Goal: Navigation & Orientation: Find specific page/section

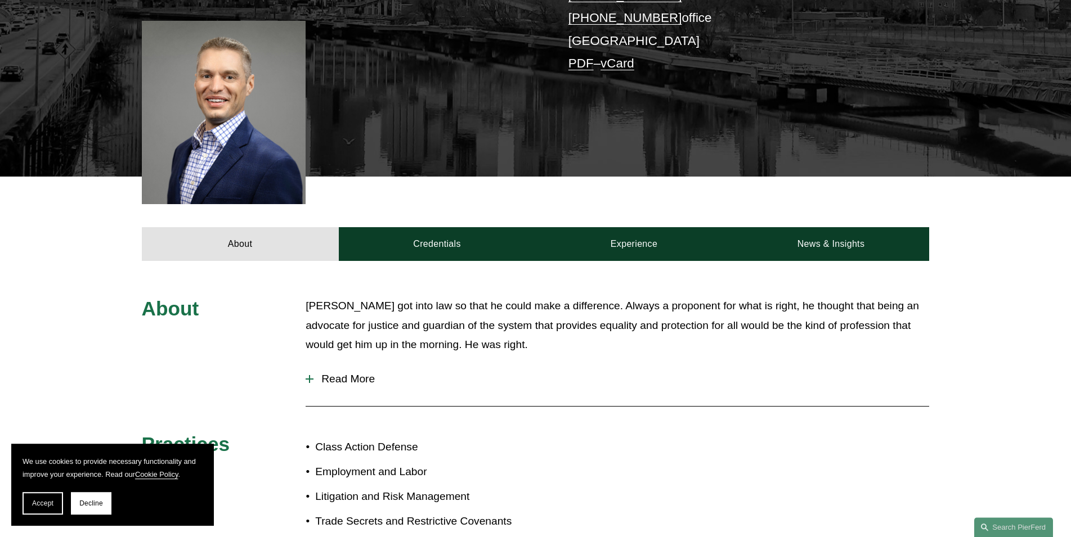
scroll to position [459, 0]
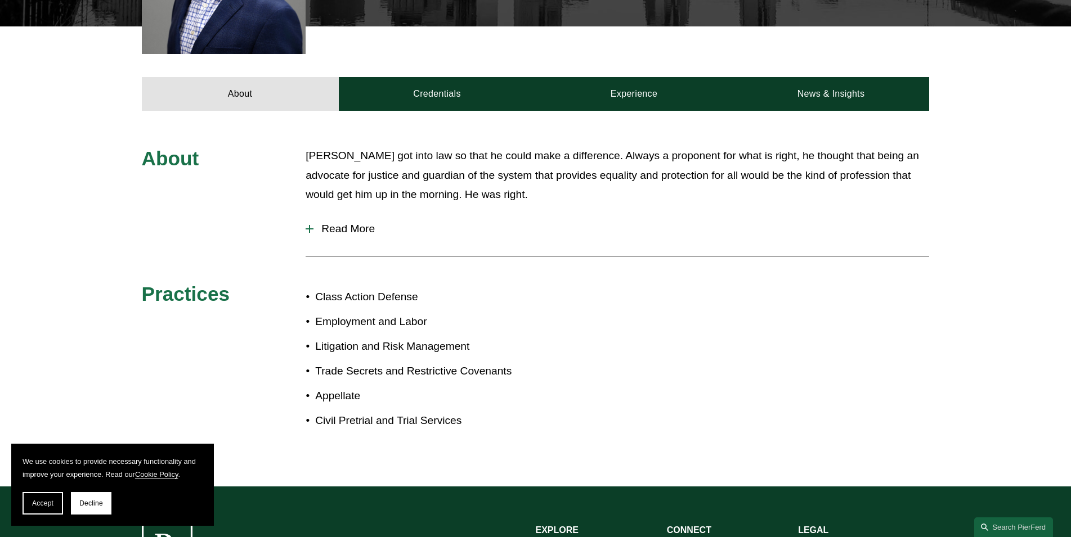
click at [328, 387] on p "Appellate" at bounding box center [425, 397] width 220 height 20
click at [347, 362] on p "Trade Secrets and Restrictive Covenants" at bounding box center [425, 372] width 220 height 20
click at [341, 337] on p "Litigation and Risk Management" at bounding box center [425, 347] width 220 height 20
click at [342, 312] on p "Employment and Labor" at bounding box center [425, 322] width 220 height 20
click at [343, 287] on p "Class Action Defense" at bounding box center [425, 297] width 220 height 20
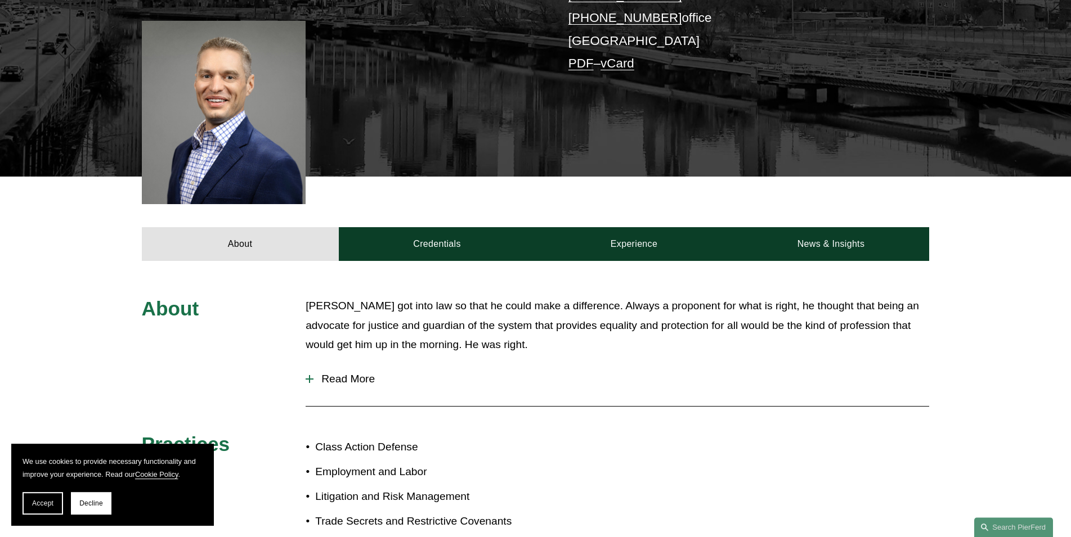
scroll to position [287, 0]
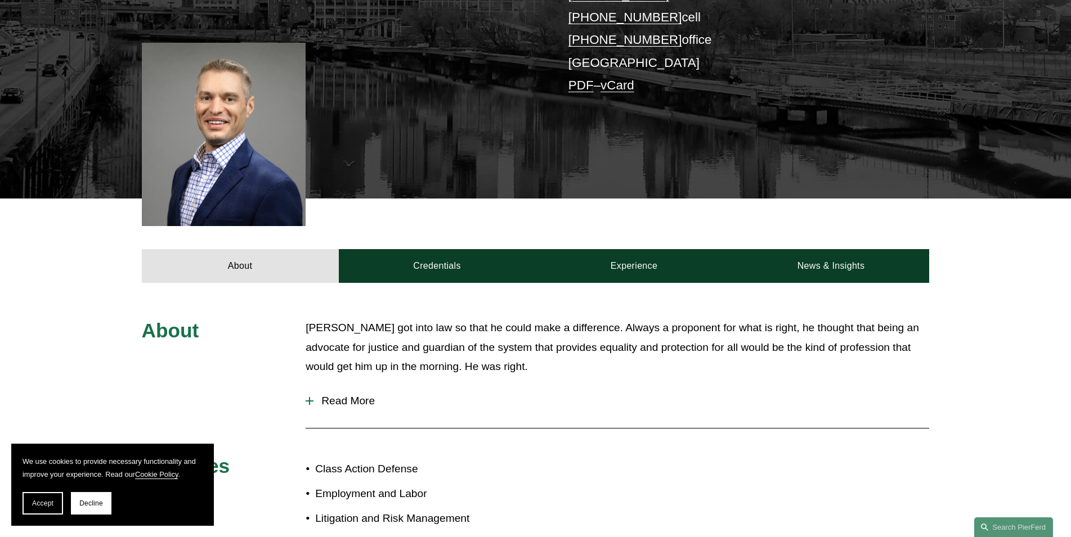
click at [309, 387] on button "Read More" at bounding box center [616, 401] width 623 height 29
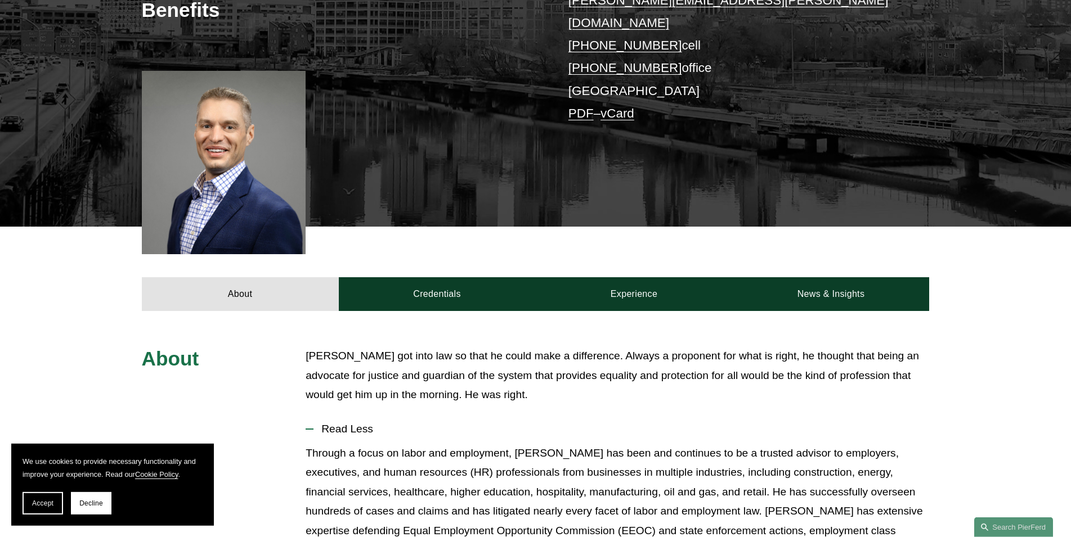
scroll to position [230, 0]
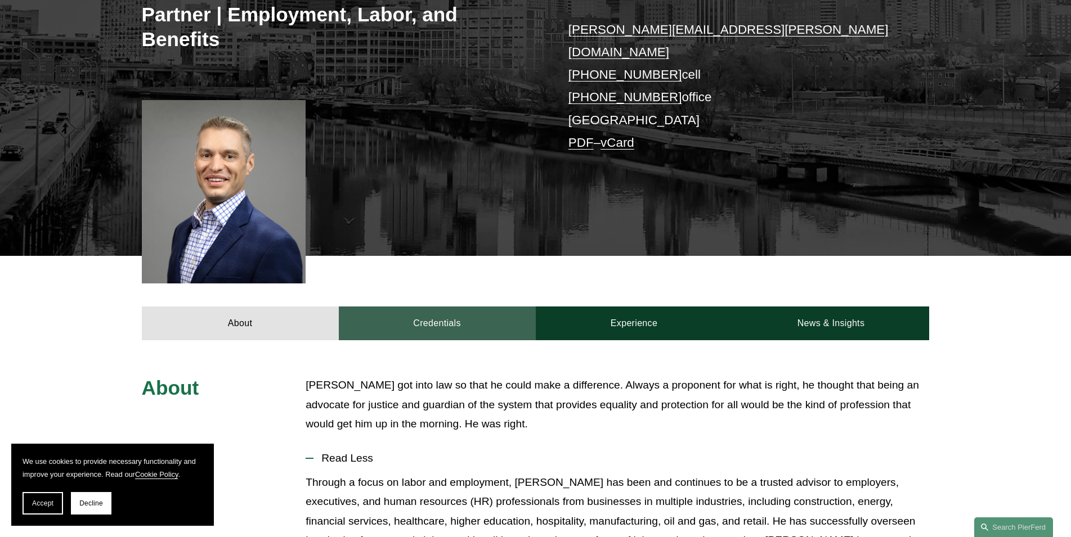
click at [447, 307] on link "Credentials" at bounding box center [437, 324] width 197 height 34
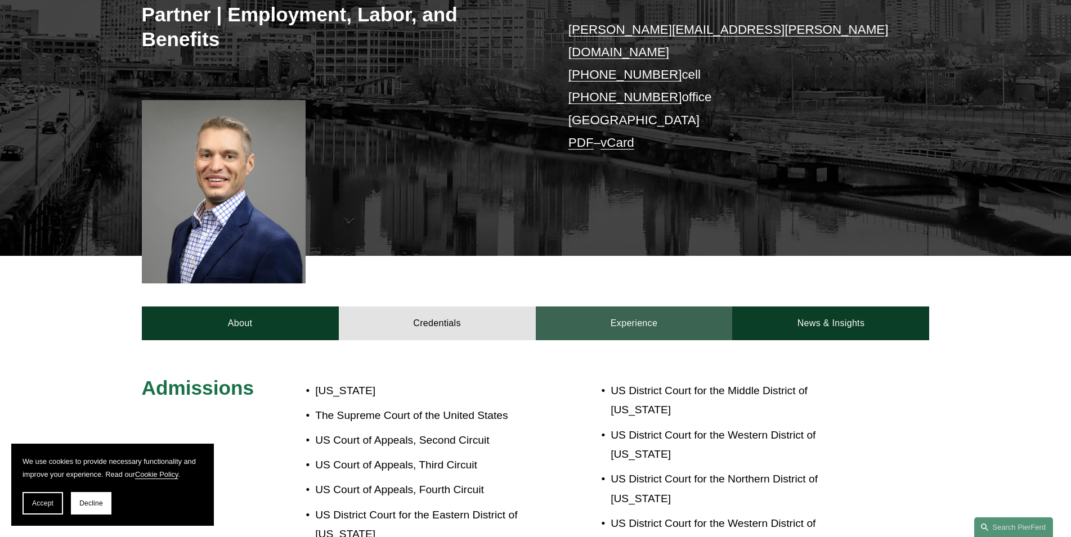
click at [651, 307] on link "Experience" at bounding box center [634, 324] width 197 height 34
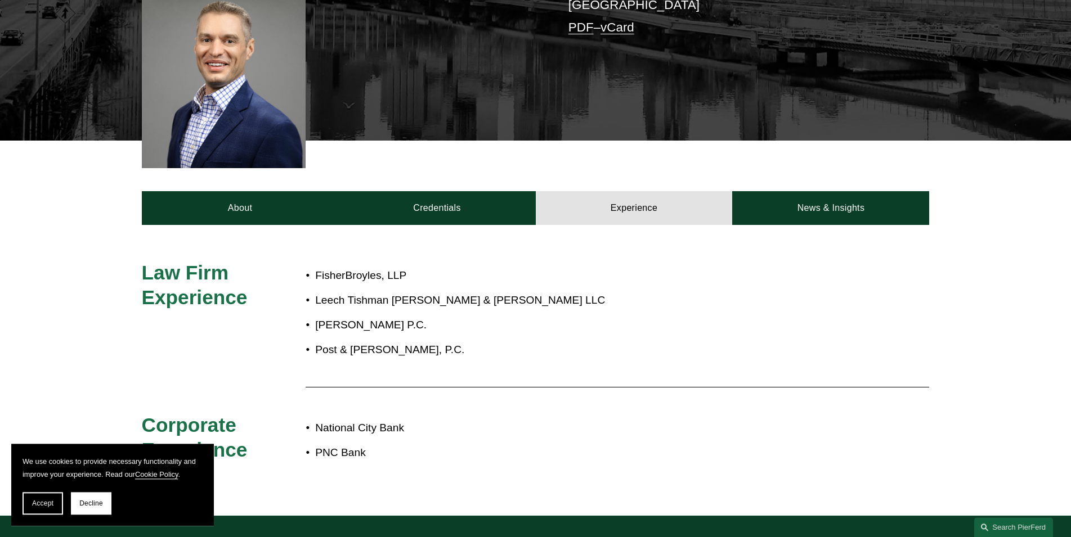
scroll to position [402, 0]
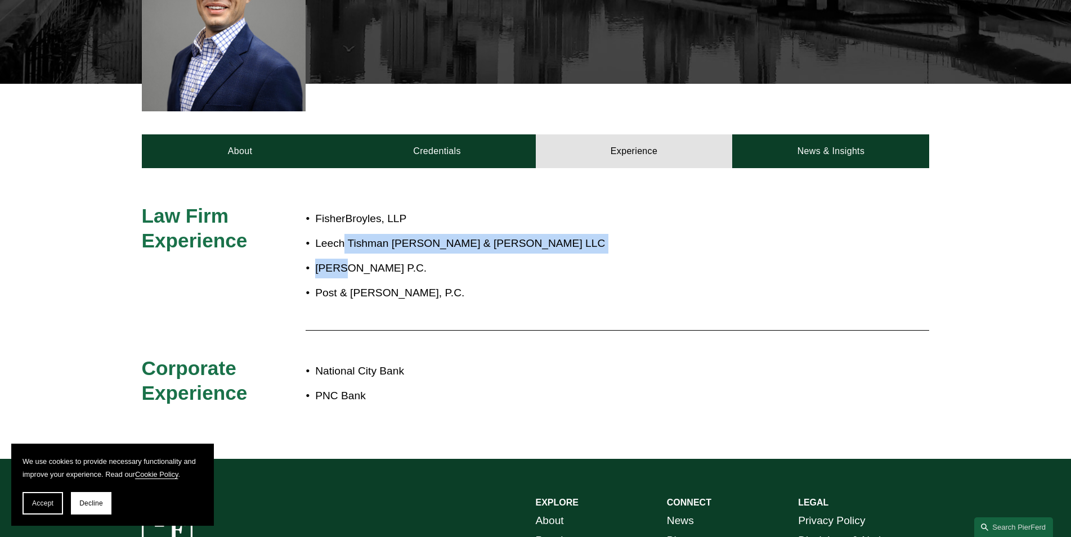
drag, startPoint x: 343, startPoint y: 239, endPoint x: 356, endPoint y: 242, distance: 12.7
click at [346, 240] on ul "FisherBroyles, LLP Leech Tishman Fuscaldo & Lampl LLC Jackson Lewis P.C. Post &…" at bounding box center [567, 256] width 525 height 94
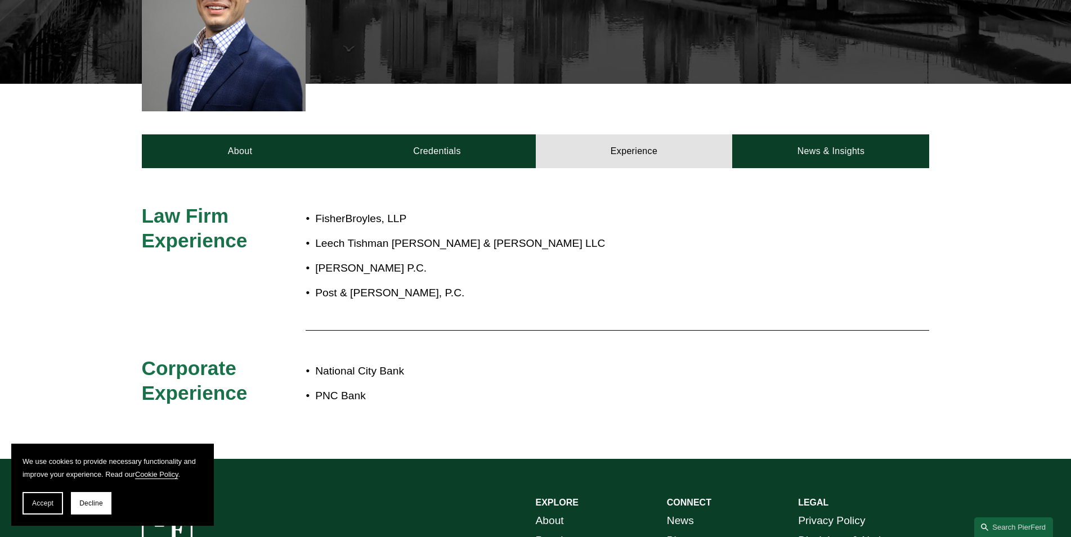
click at [436, 284] on p "Post & Schell, P.C." at bounding box center [572, 294] width 515 height 20
click at [405, 284] on p "Post & Schell, P.C." at bounding box center [572, 294] width 515 height 20
click at [374, 387] on p "PNC Bank" at bounding box center [572, 397] width 515 height 20
click at [407, 362] on p "National City Bank" at bounding box center [572, 372] width 515 height 20
click at [409, 284] on p "Post & Schell, P.C." at bounding box center [572, 294] width 515 height 20
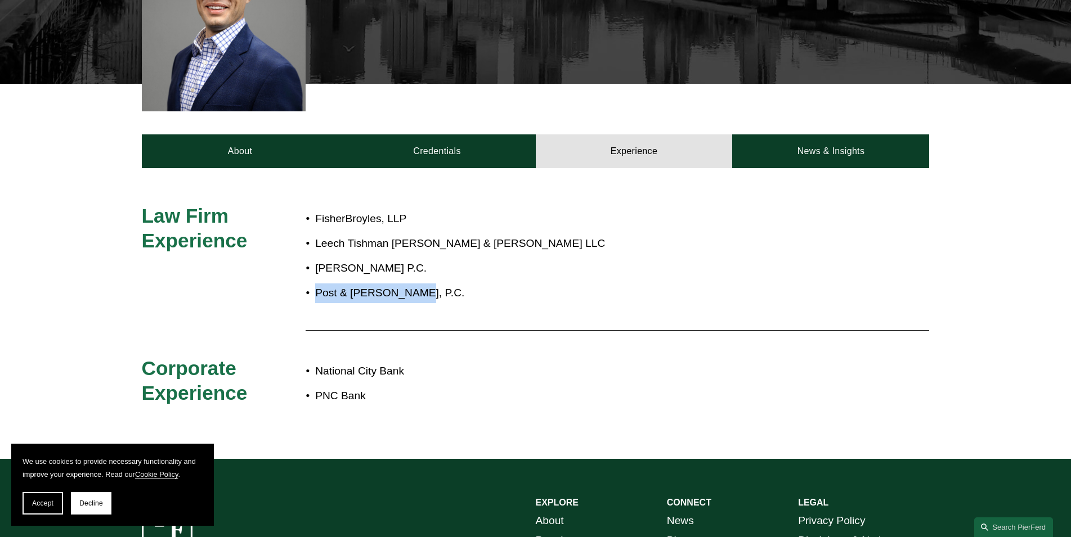
drag, startPoint x: 413, startPoint y: 279, endPoint x: 415, endPoint y: 244, distance: 34.9
click at [414, 247] on ul "FisherBroyles, LLP Leech Tishman Fuscaldo & Lampl LLC Jackson Lewis P.C. Post &…" at bounding box center [567, 256] width 525 height 94
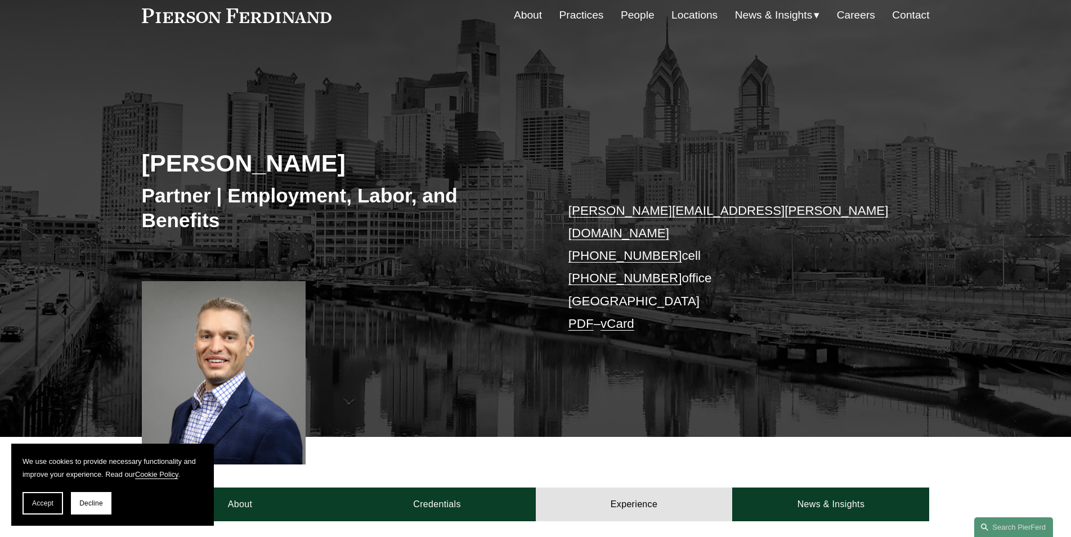
scroll to position [0, 0]
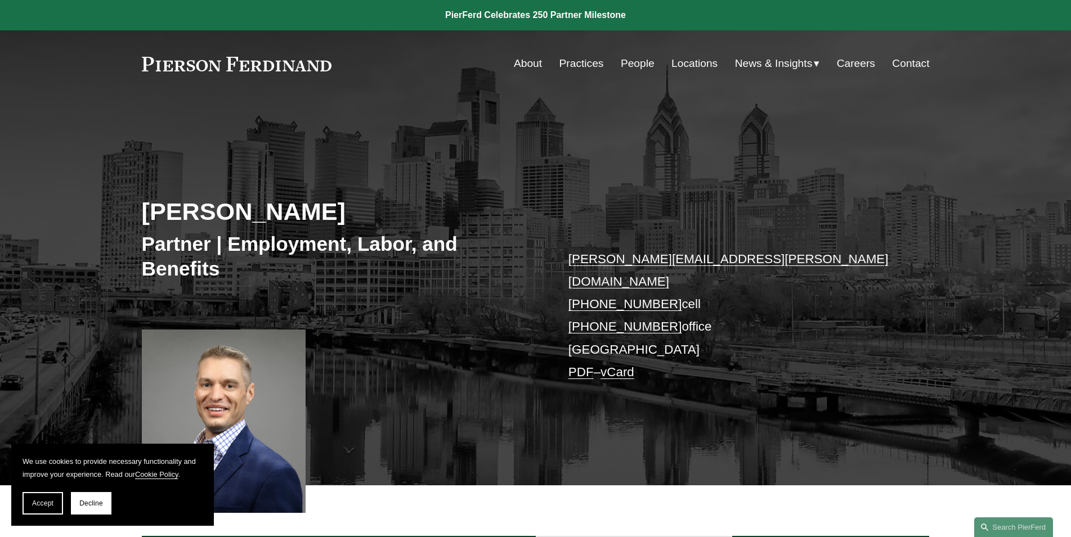
click at [565, 64] on link "Practices" at bounding box center [581, 63] width 44 height 21
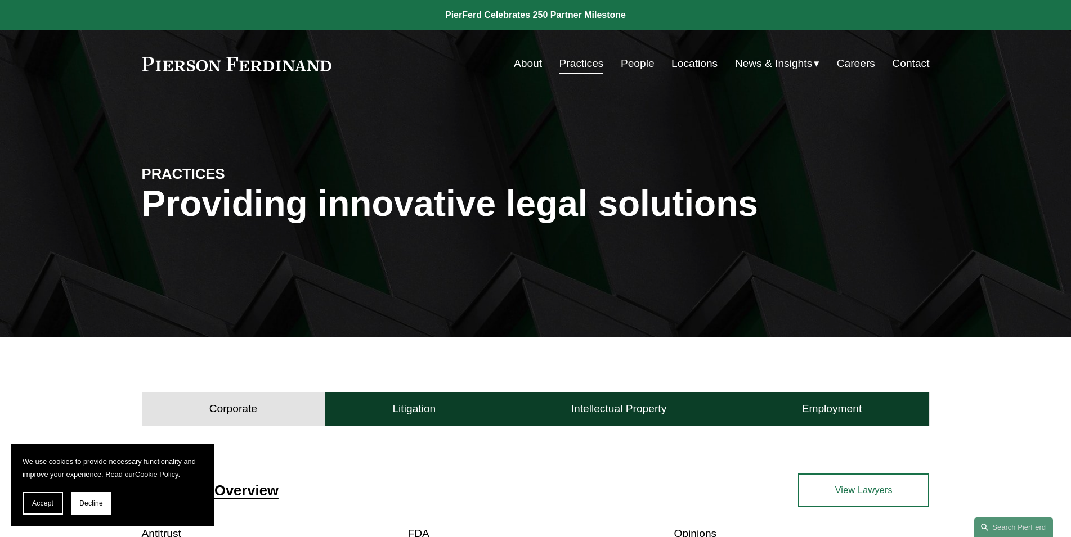
click at [268, 66] on link at bounding box center [237, 64] width 190 height 15
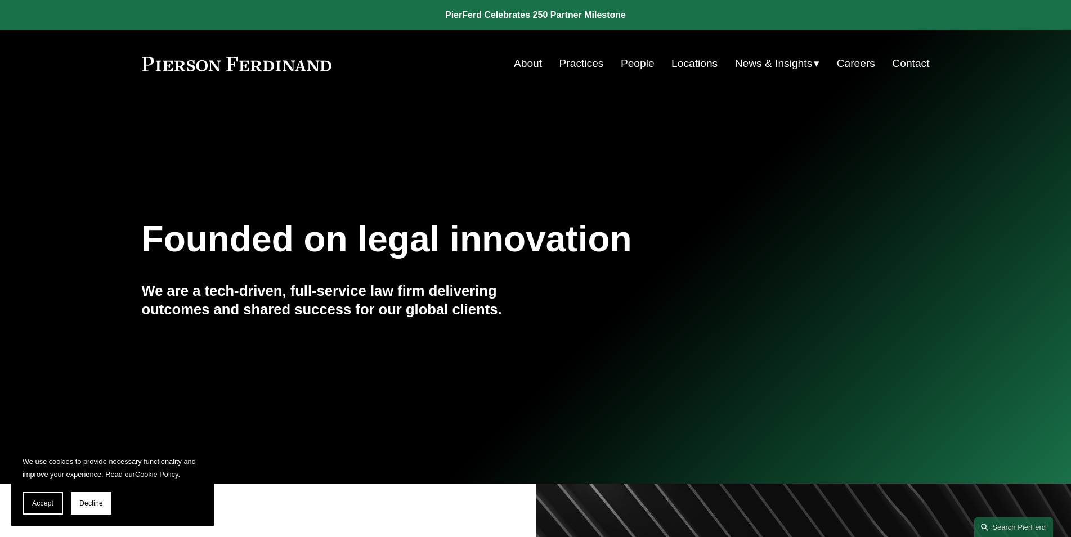
click at [626, 60] on link "People" at bounding box center [638, 63] width 34 height 21
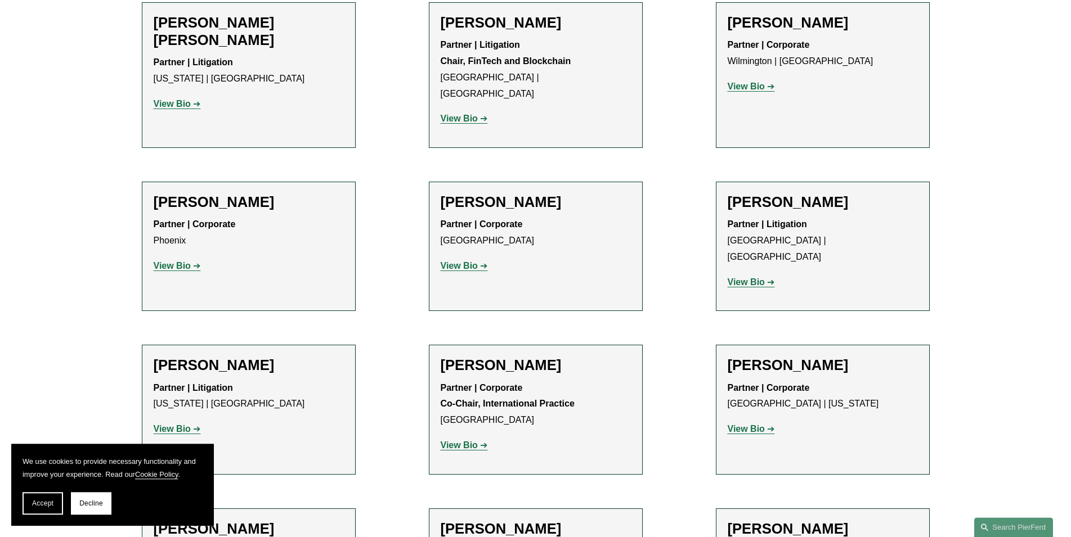
scroll to position [7747, 0]
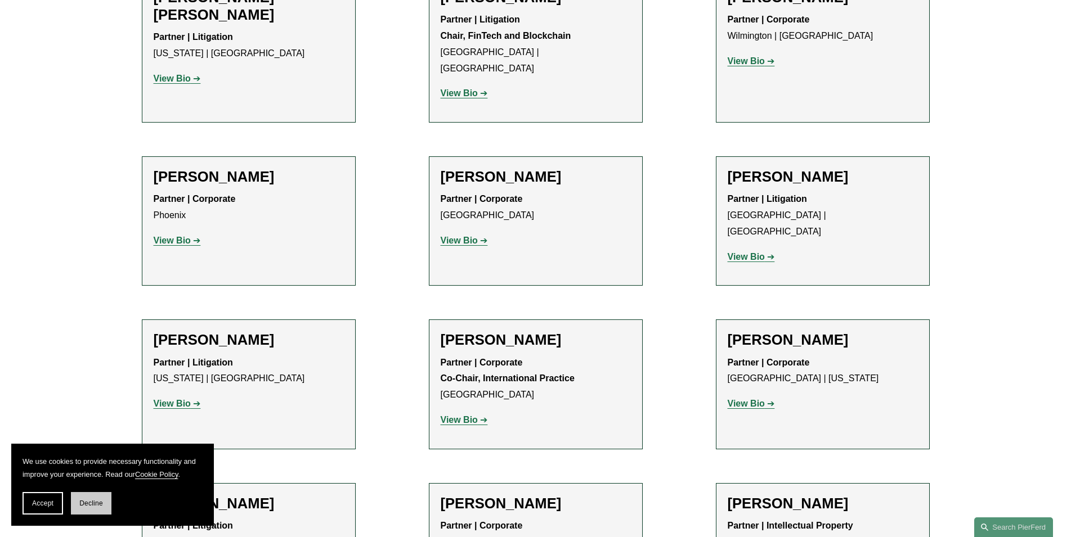
click at [92, 506] on span "Decline" at bounding box center [91, 504] width 24 height 8
